Goal: Task Accomplishment & Management: Manage account settings

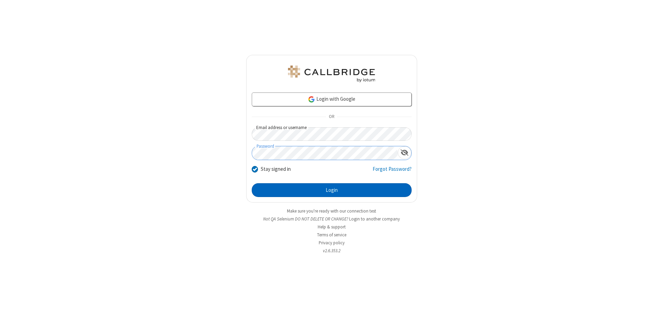
click at [331, 190] on button "Login" at bounding box center [332, 190] width 160 height 14
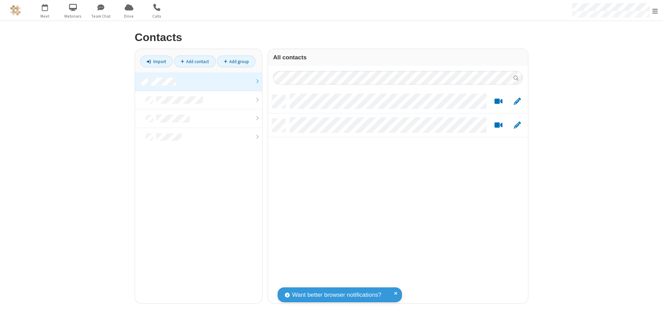
scroll to position [208, 255]
click at [198, 81] on link at bounding box center [198, 81] width 127 height 19
click at [195, 61] on link "Add contact" at bounding box center [195, 62] width 42 height 12
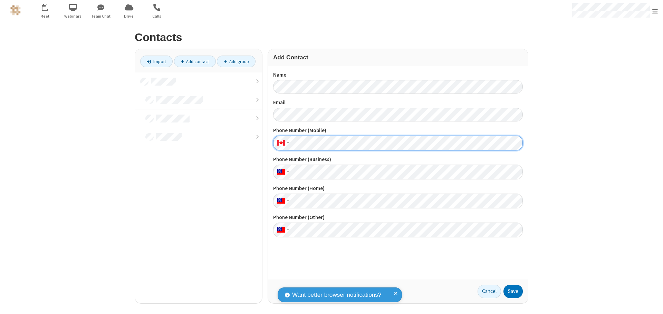
click at [513, 291] on button "Save" at bounding box center [512, 292] width 19 height 14
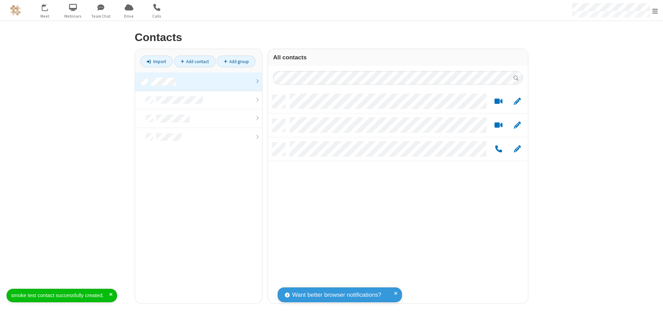
scroll to position [208, 255]
click at [195, 61] on link "Add contact" at bounding box center [195, 62] width 42 height 12
